Goal: Task Accomplishment & Management: Manage account settings

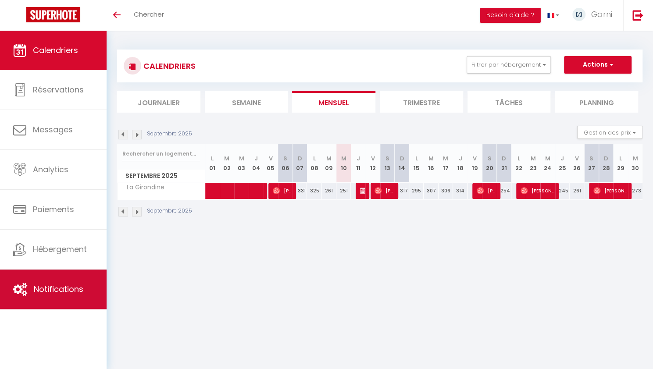
click at [43, 303] on link "Notifications" at bounding box center [53, 289] width 107 height 39
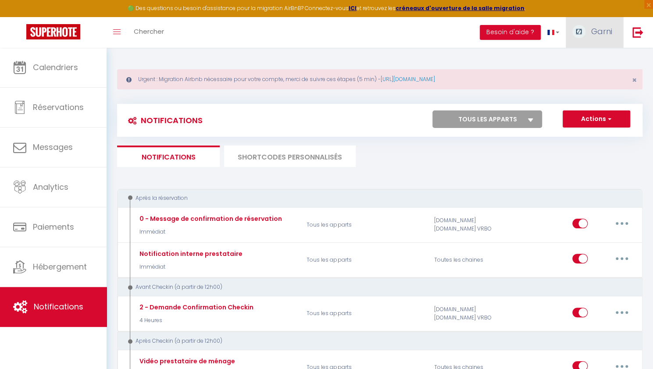
click at [600, 25] on link "Garni" at bounding box center [594, 32] width 57 height 31
click at [573, 77] on link "Équipe" at bounding box center [588, 76] width 65 height 15
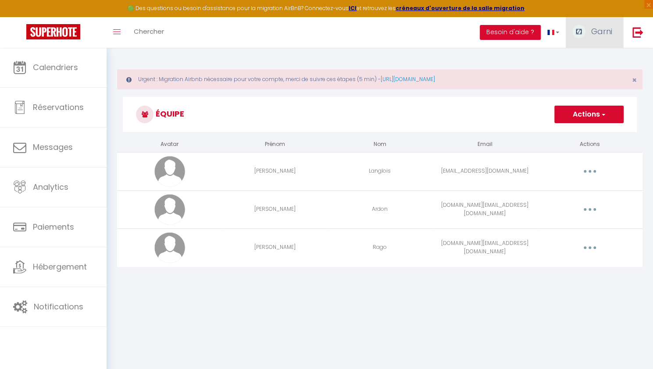
click at [604, 33] on span "Garni" at bounding box center [601, 31] width 21 height 11
click at [588, 58] on link "Paramètres" at bounding box center [588, 60] width 65 height 15
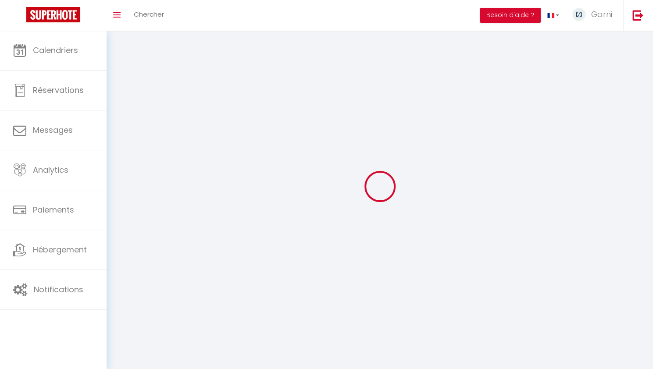
select select "fr"
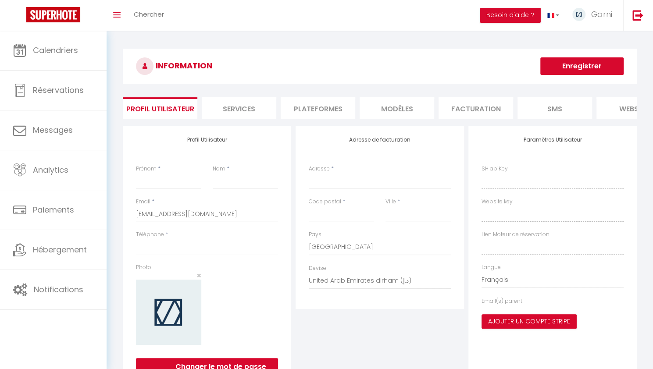
type input "Garni"
type input "Conciergerie"
type input "0766730105"
type input "[STREET_ADDRESS]"
type input "33000"
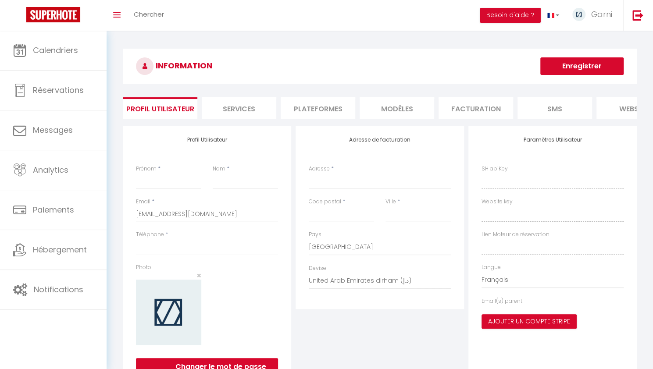
type input "[GEOGRAPHIC_DATA]"
select select "28"
type input "GPlALJN1HB5wJ3ELNeBGMypx1"
type input "KVA4qm8Zfl07EfReNRLyUQZ1v"
type input "[URL][DOMAIN_NAME]"
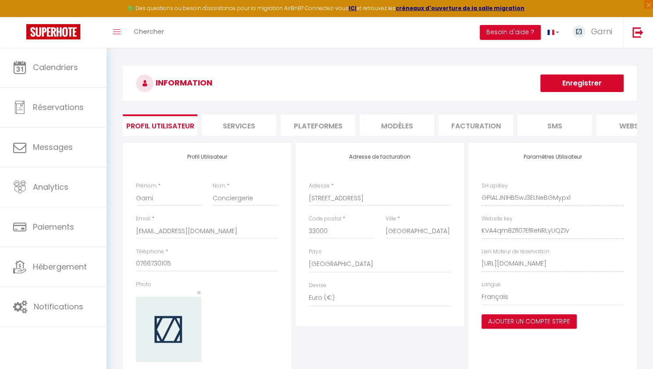
click at [338, 124] on li "Plateformes" at bounding box center [318, 124] width 75 height 21
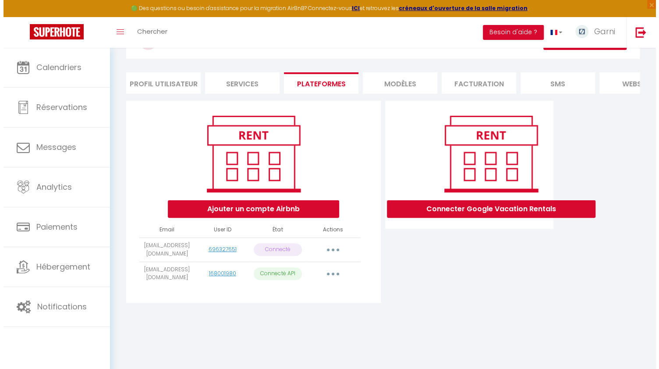
scroll to position [43, 0]
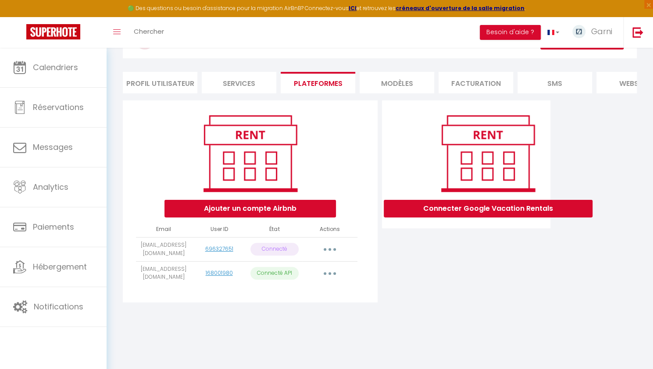
click at [327, 256] on button "button" at bounding box center [329, 249] width 25 height 14
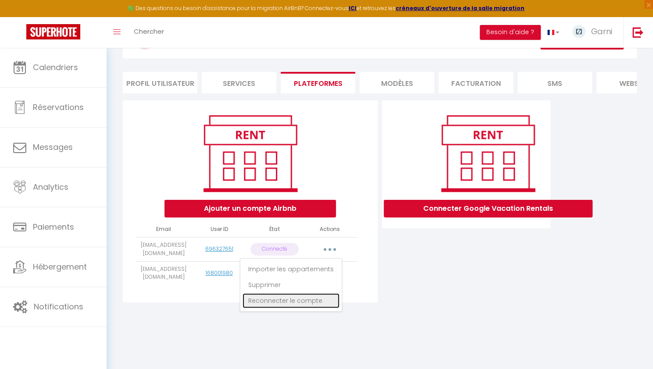
click at [294, 308] on link "Reconnecter le compte" at bounding box center [290, 300] width 97 height 15
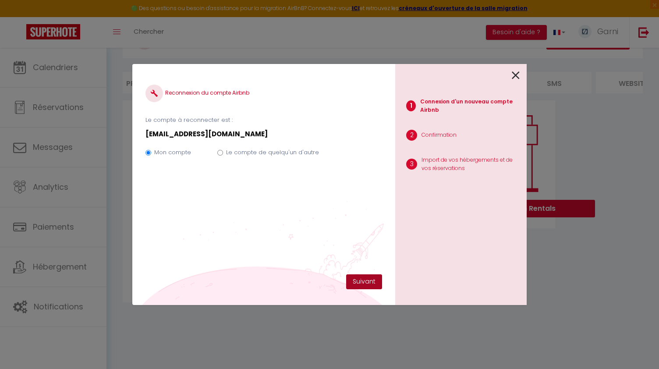
click at [363, 281] on button "Suivant" at bounding box center [364, 281] width 36 height 15
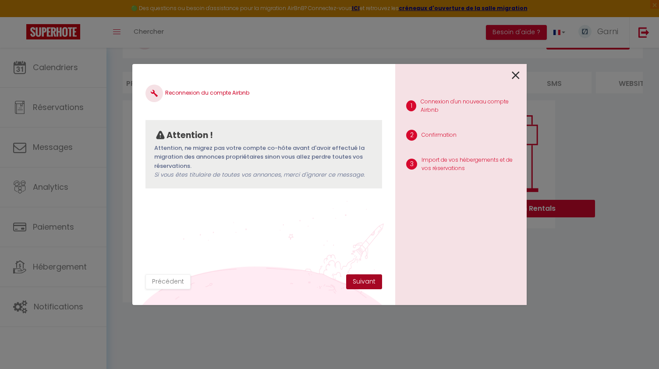
click at [363, 281] on button "Suivant" at bounding box center [364, 281] width 36 height 15
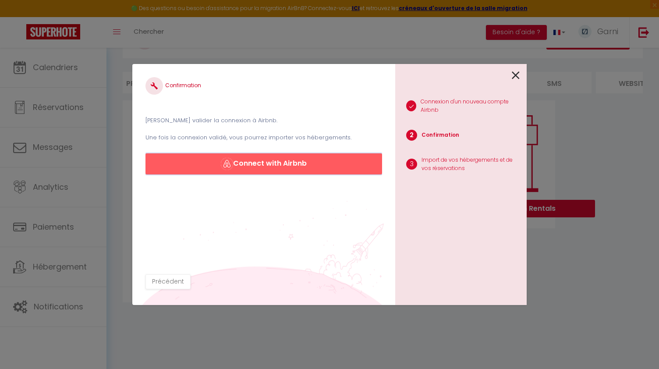
click at [278, 162] on button "Connect with Airbnb" at bounding box center [264, 163] width 237 height 21
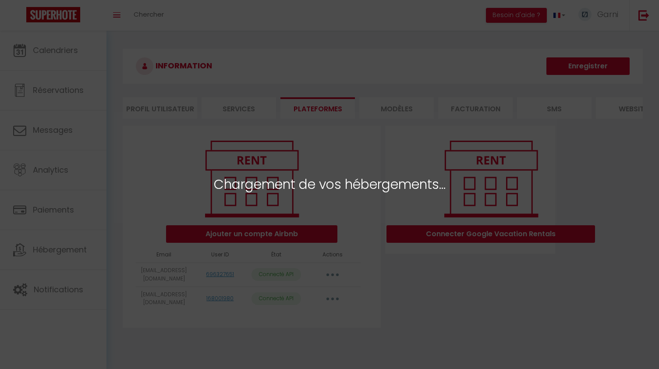
select select "68685"
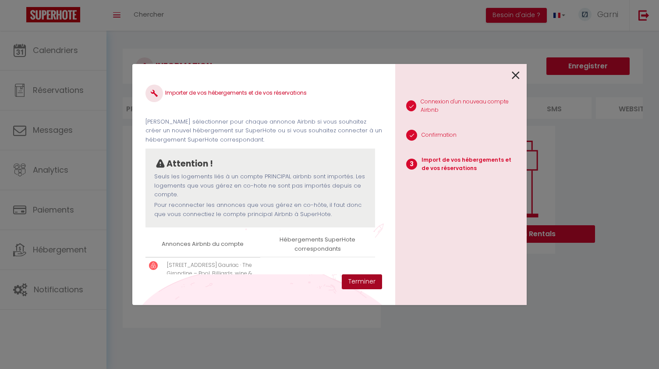
click at [364, 281] on button "Terminer" at bounding box center [362, 281] width 40 height 15
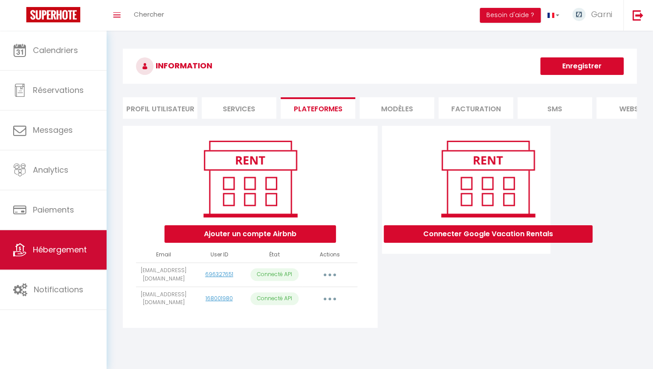
click at [82, 258] on link "Hébergement" at bounding box center [53, 249] width 107 height 39
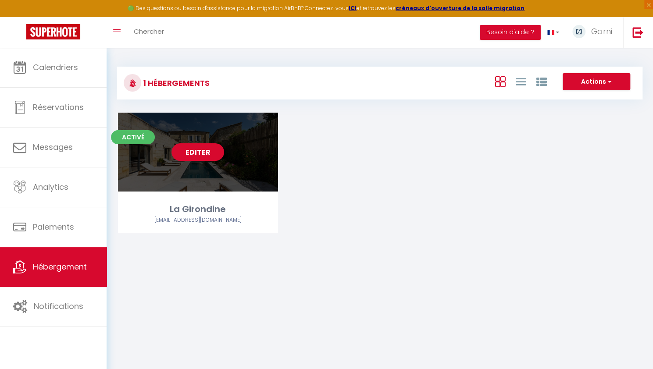
click at [200, 147] on link "Editer" at bounding box center [197, 152] width 53 height 18
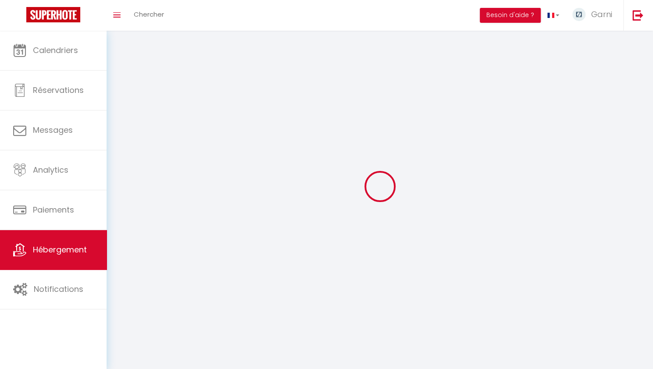
select select "1"
select select "28"
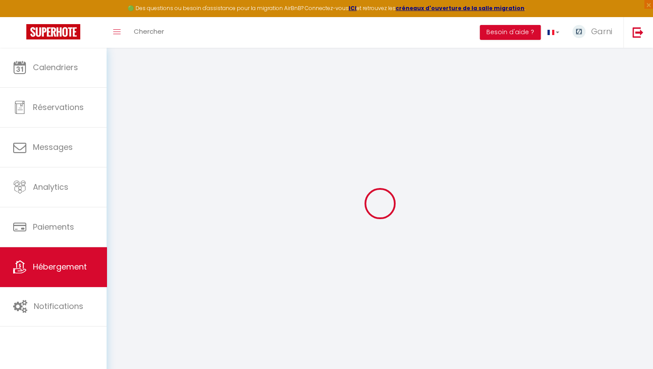
select select
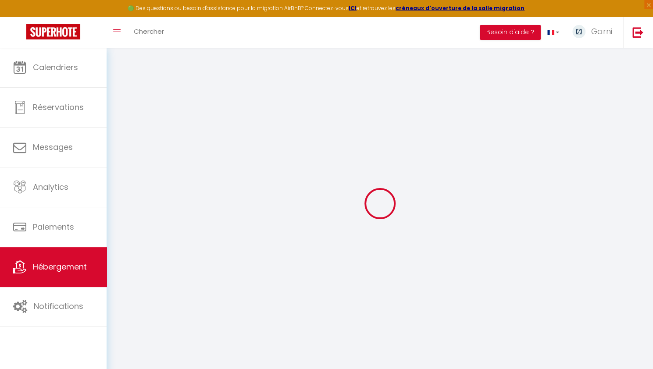
select select
checkbox input "false"
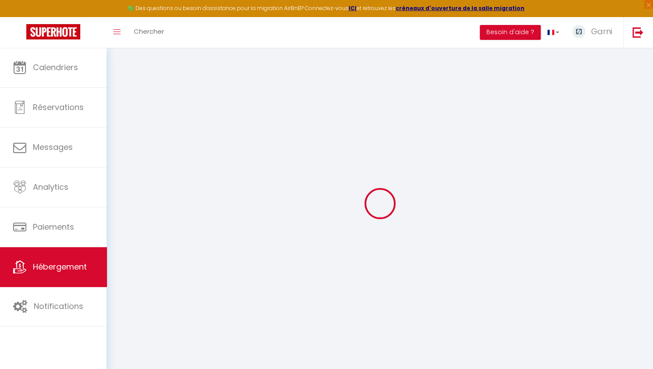
select select
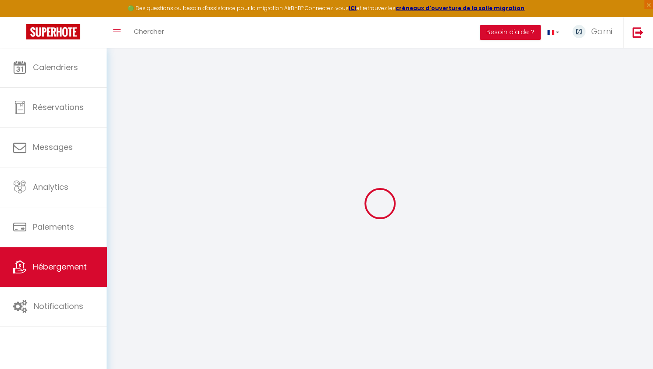
select select
checkbox input "false"
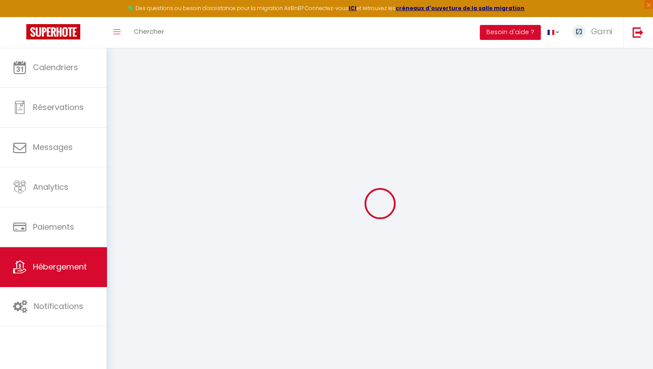
checkbox input "false"
select select
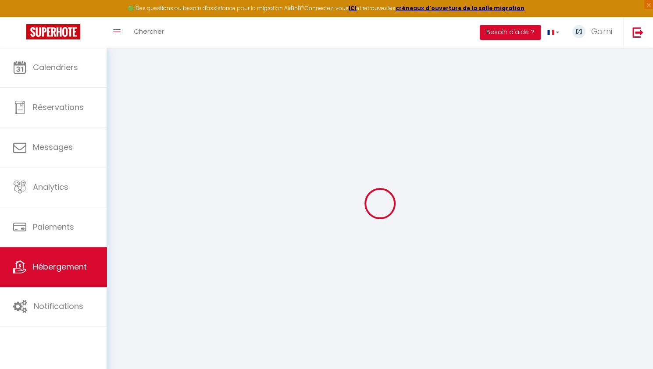
select select
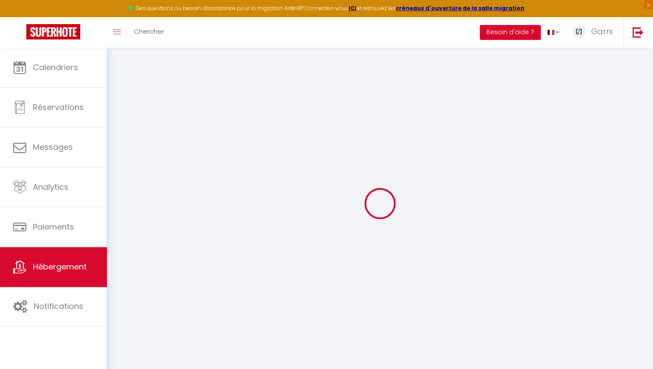
checkbox input "false"
select select
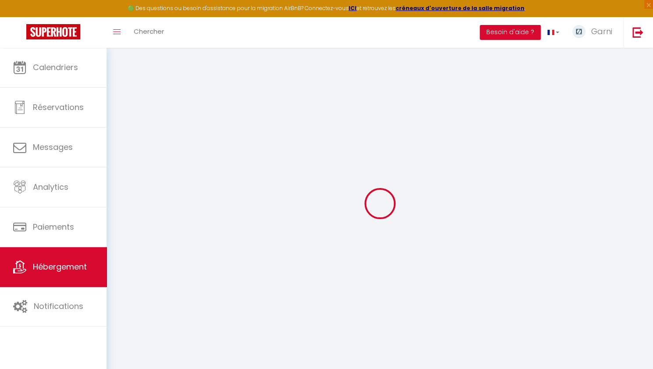
select select
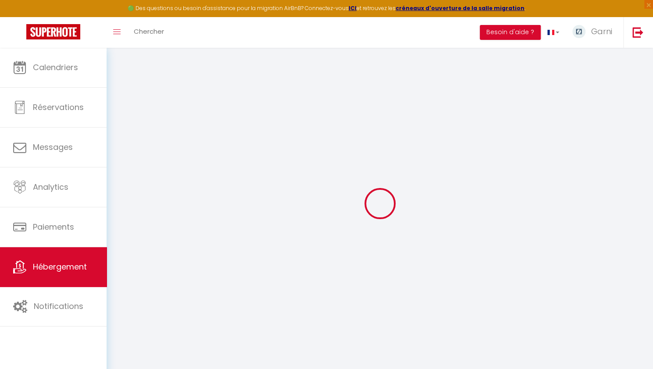
select select
checkbox input "false"
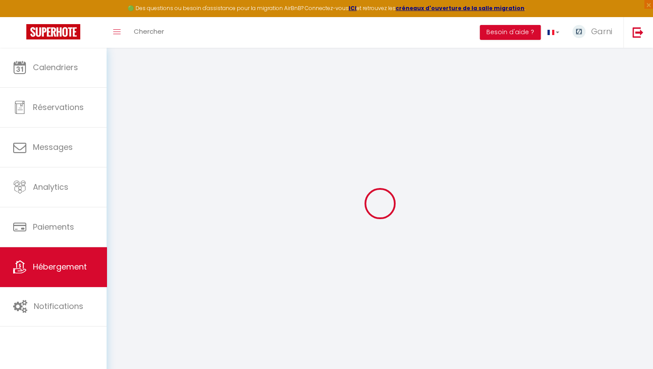
checkbox input "false"
select select
type input "La Girondine"
type input "[PERSON_NAME]"
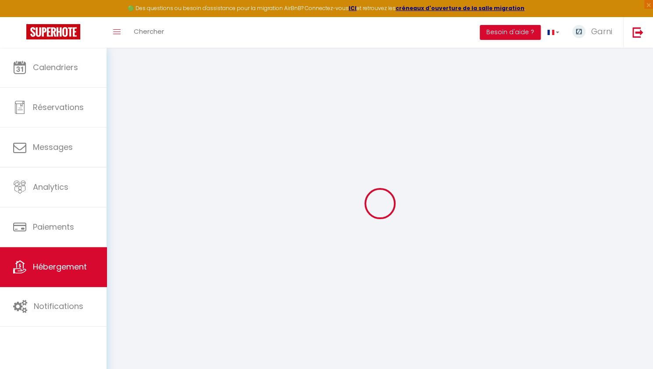
type input "Langlois"
type input "19A rue du rocher"
type input "75008"
type input "Paris"
select select "houses"
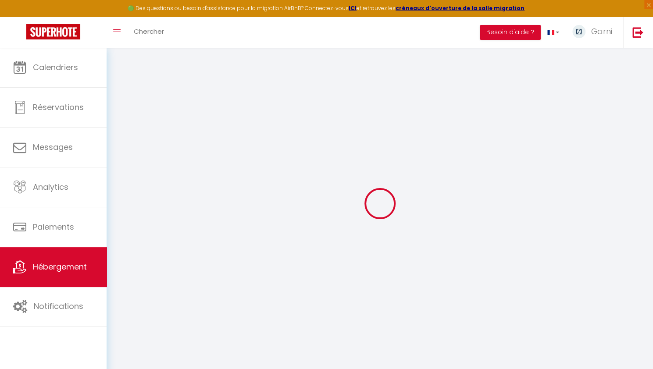
select select "12"
select select "5"
select select "2"
type input "350"
type input "500"
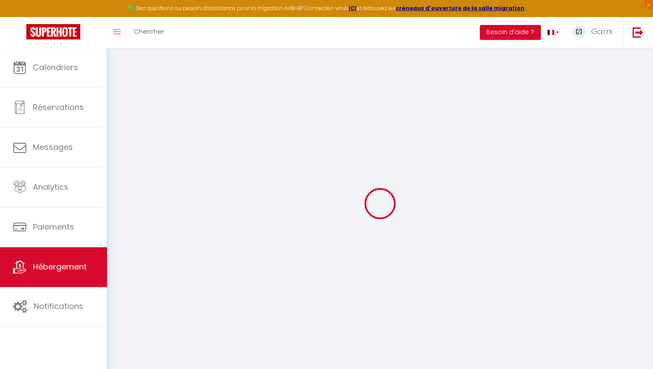
type input "80"
type input "0.94"
type input "500"
select select
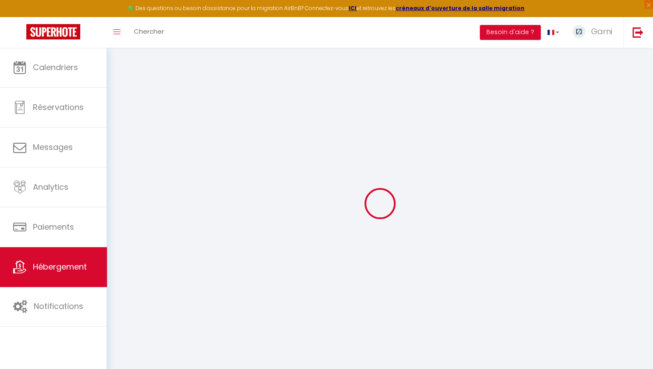
select select
type input "27 rue de l'église"
type input "33710"
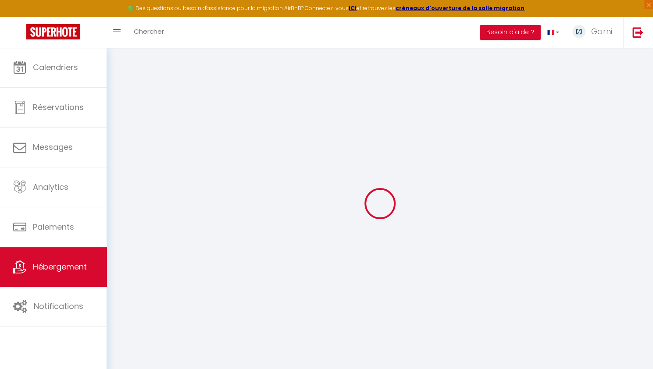
type input "Gauriac"
type input "[EMAIL_ADDRESS][DOMAIN_NAME]"
select select
checkbox input "false"
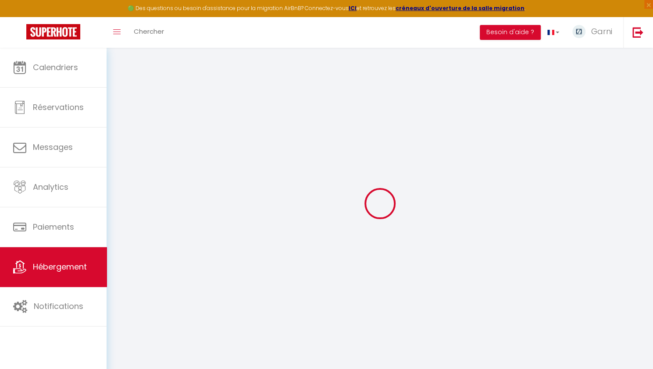
checkbox input "false"
type input "12"
type input "80"
type input "0"
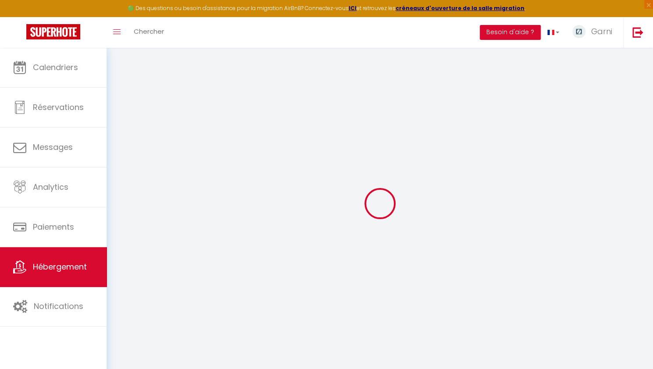
type input "0"
select select
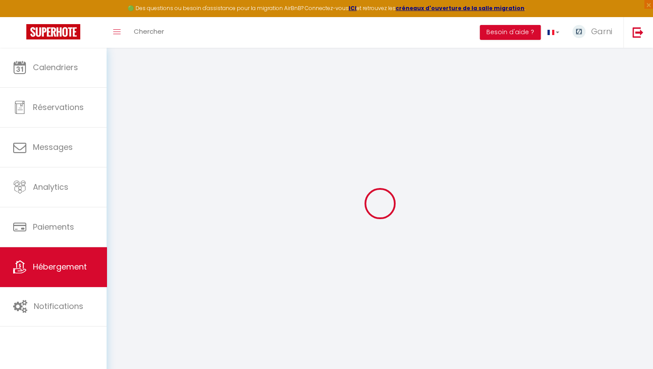
select select
checkbox input "false"
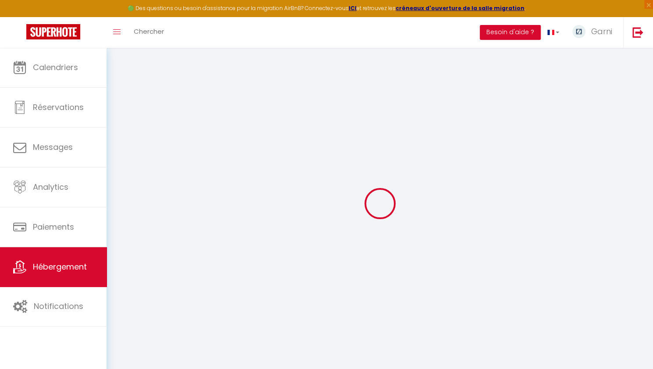
checkbox input "false"
select select
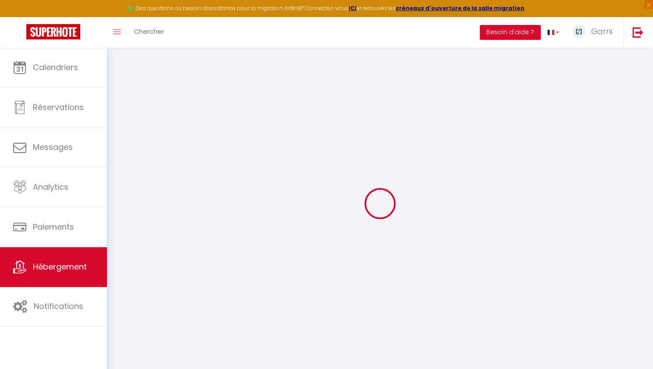
select select
checkbox input "false"
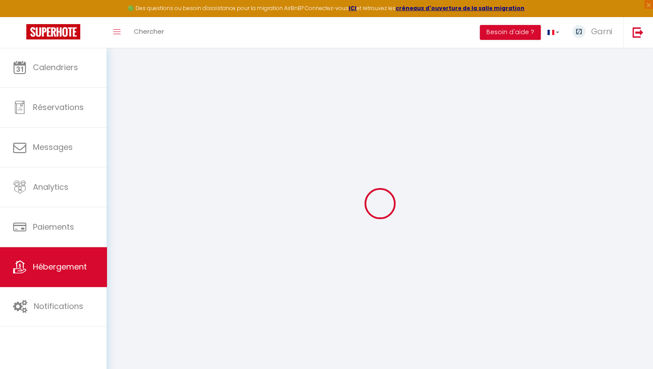
checkbox input "false"
select select
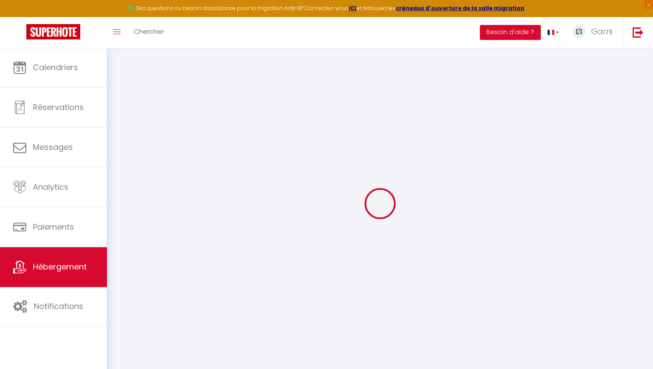
select select
checkbox input "false"
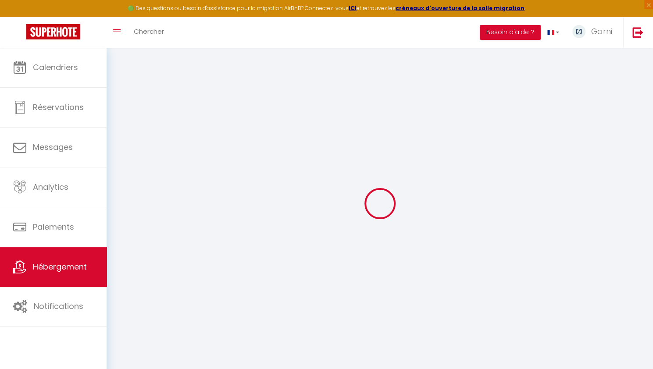
checkbox input "false"
select select "villa"
select select "51476"
select select
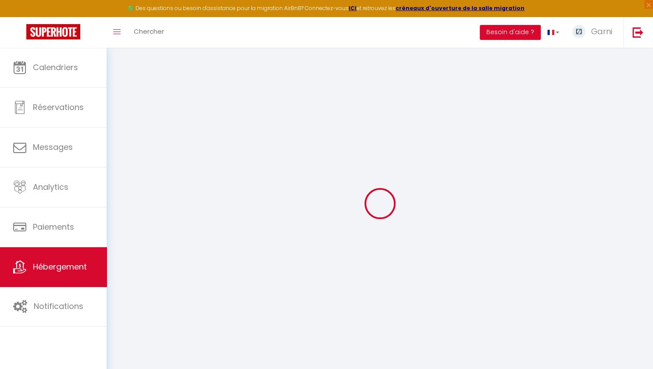
checkbox input "false"
select select
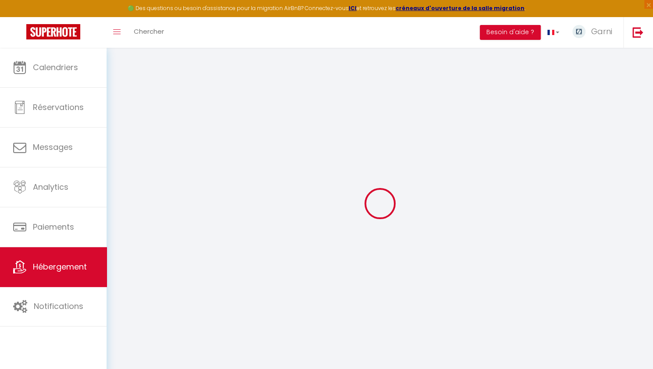
checkbox input "false"
select select "17:00"
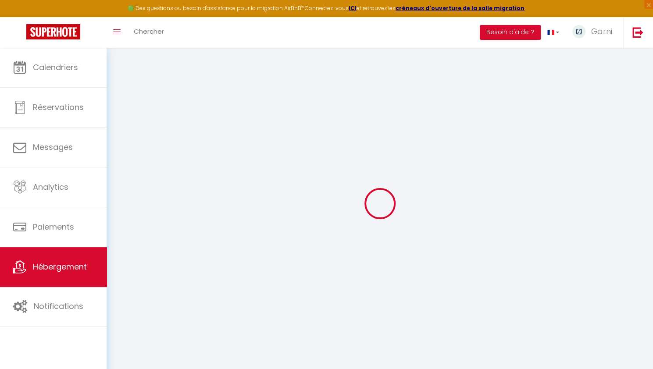
select select "23:45"
select select "11:00"
select select "240"
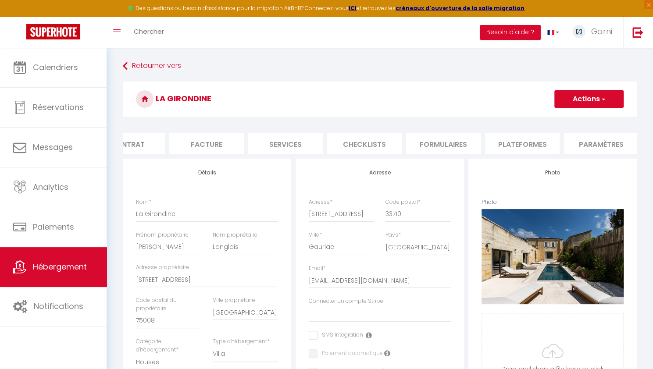
click at [498, 141] on li "Plateformes" at bounding box center [522, 143] width 75 height 21
select select
